Goal: Download file/media

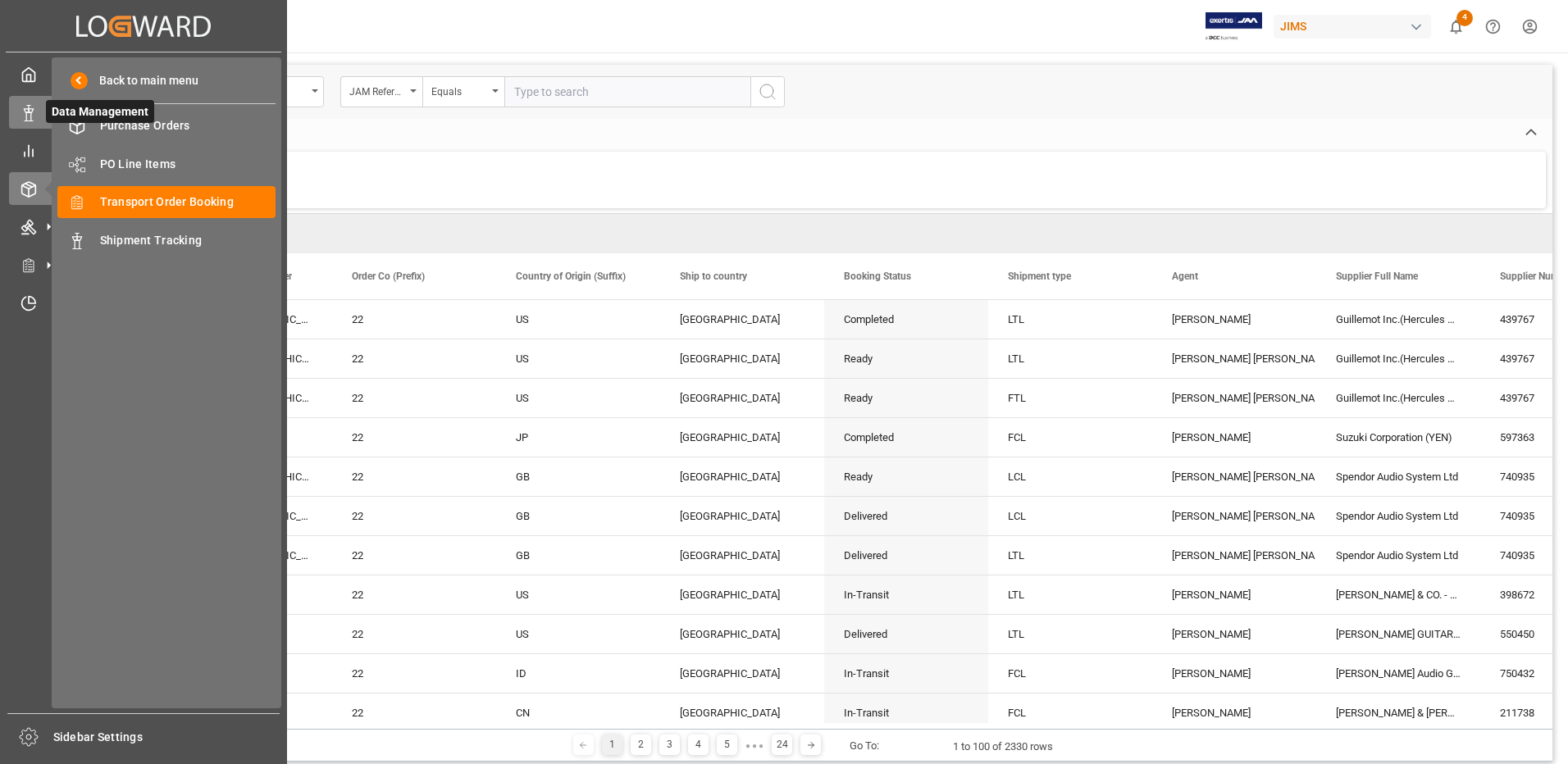
click at [33, 108] on icon at bounding box center [29, 113] width 16 height 16
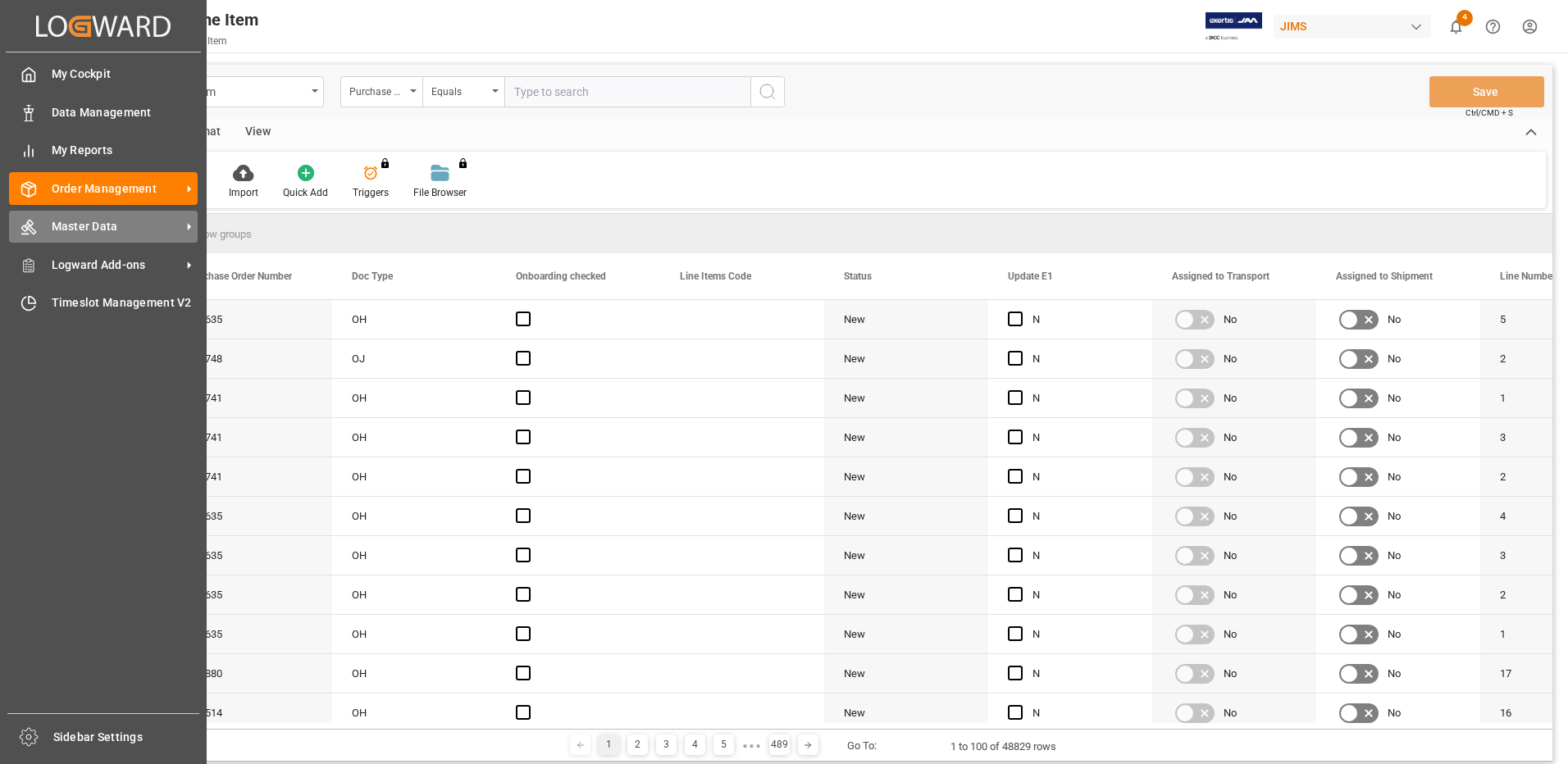
click at [77, 221] on span "Master Data" at bounding box center [116, 226] width 130 height 17
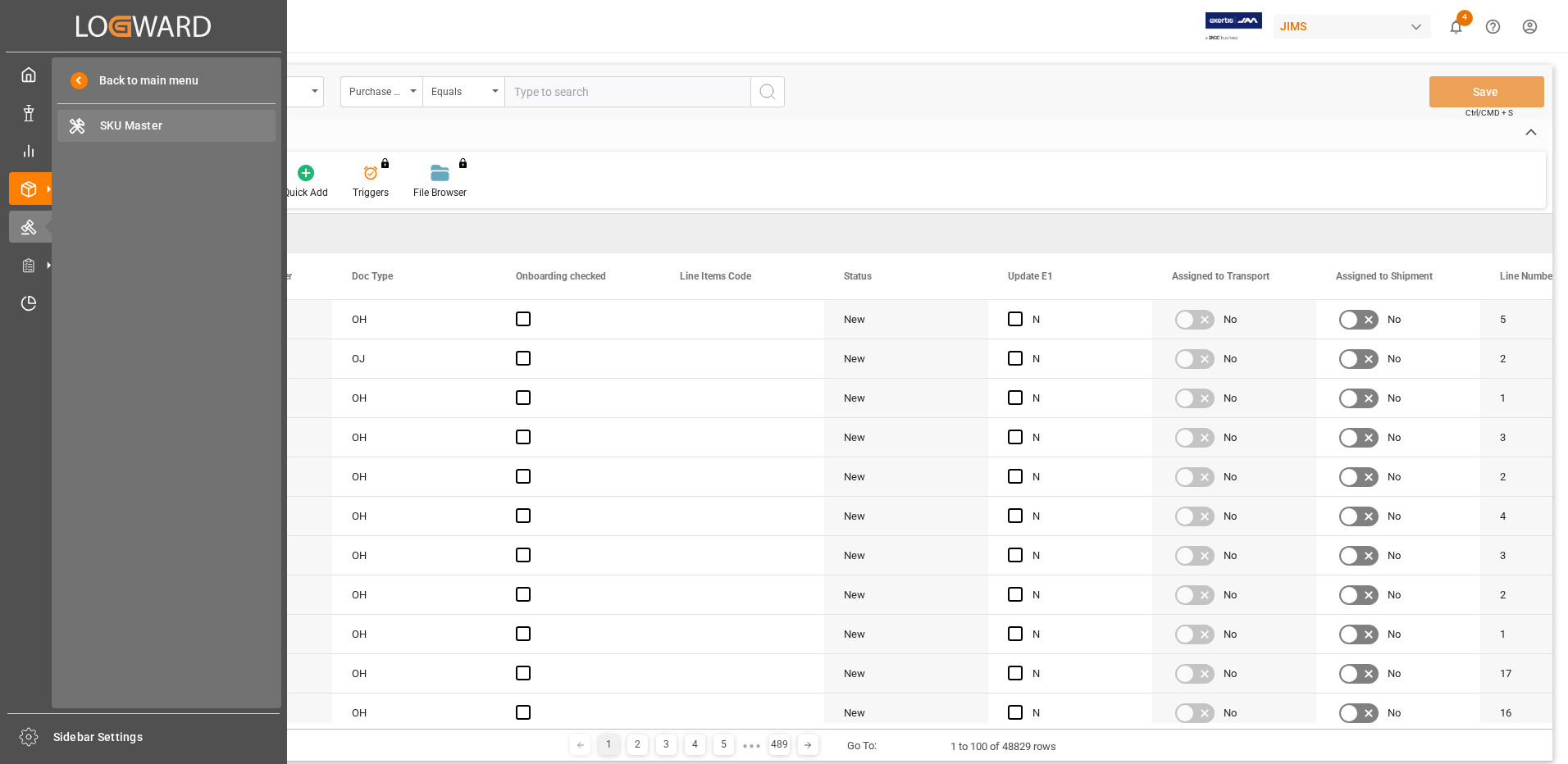
click at [141, 126] on span "SKU Master" at bounding box center [188, 125] width 177 height 17
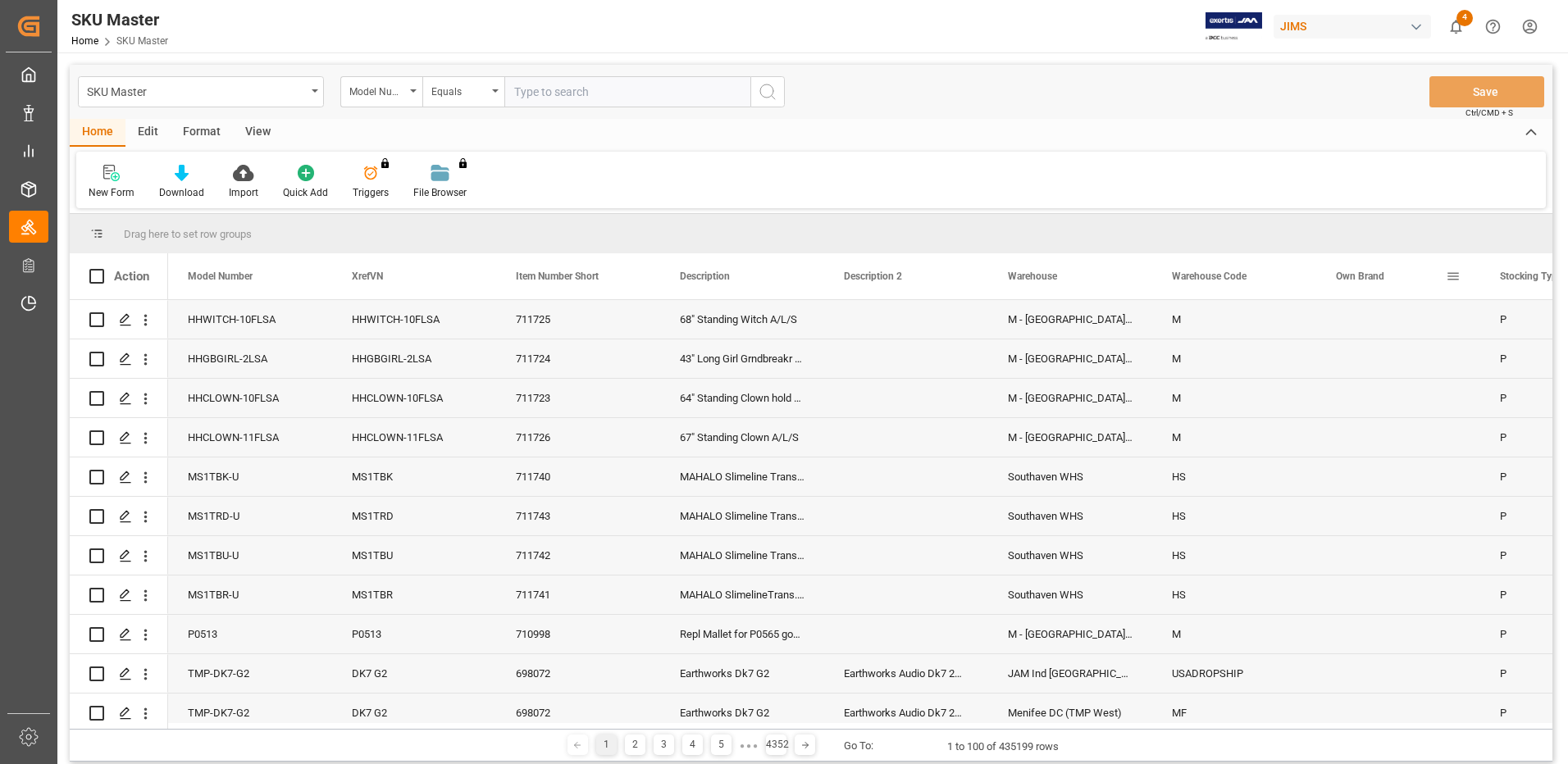
click at [1452, 274] on span at bounding box center [1453, 276] width 14 height 14
click at [1469, 275] on span "filter" at bounding box center [1463, 278] width 14 height 14
click at [1517, 281] on span "columns" at bounding box center [1522, 278] width 14 height 14
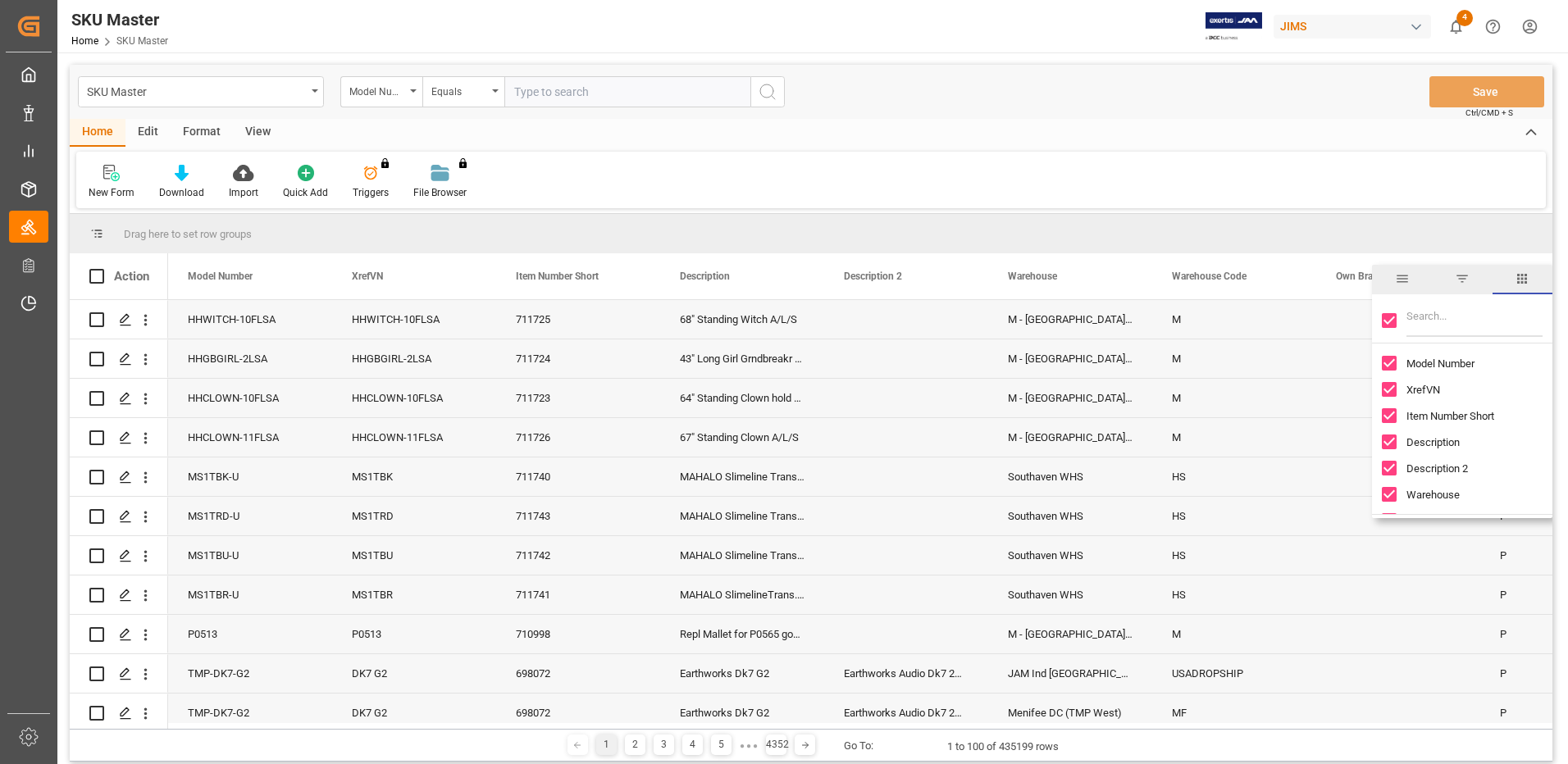
click at [1389, 325] on input "Toggle Select All Columns" at bounding box center [1389, 321] width 14 height 14
checkbox input "false"
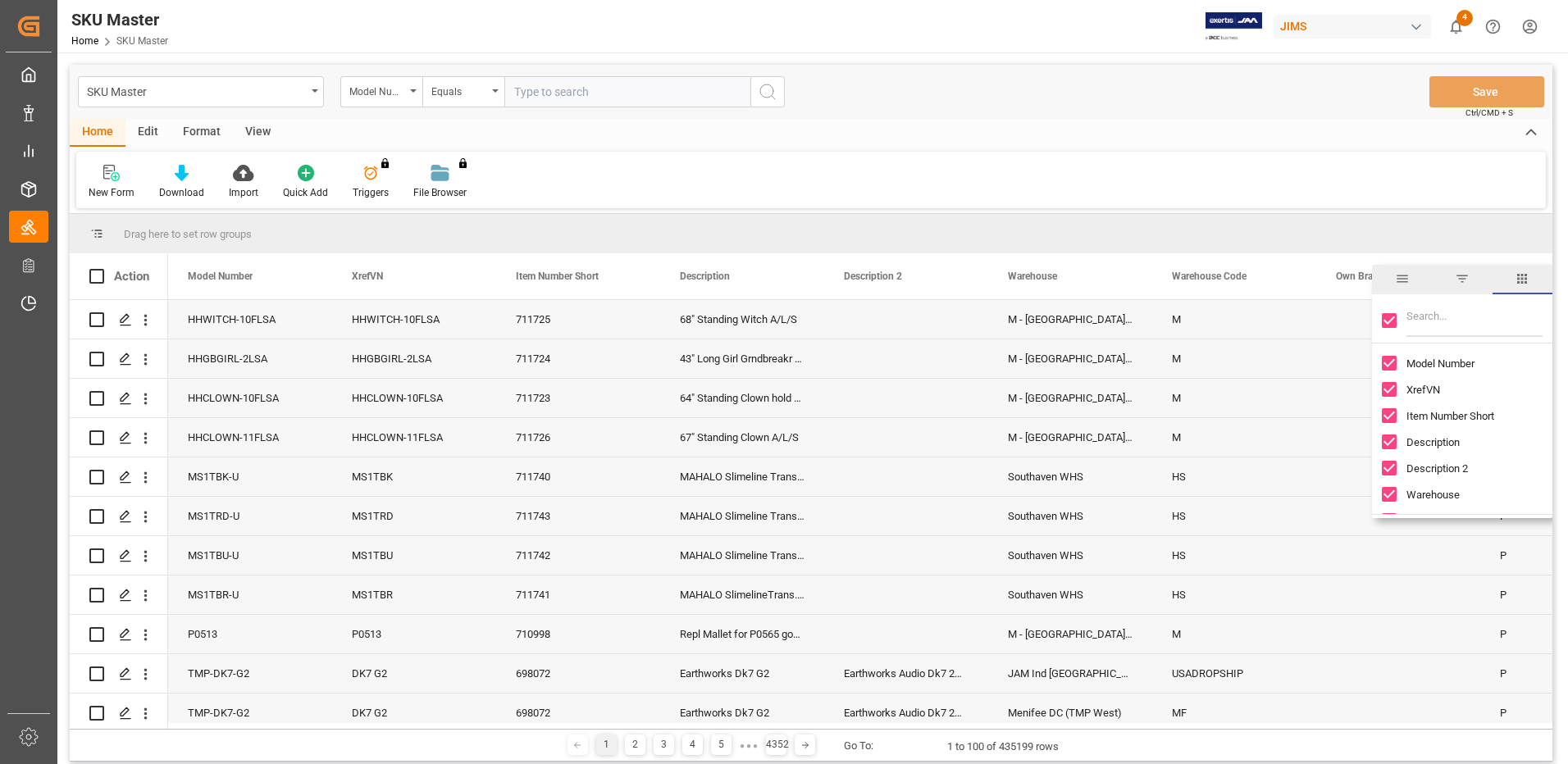
checkbox input "false"
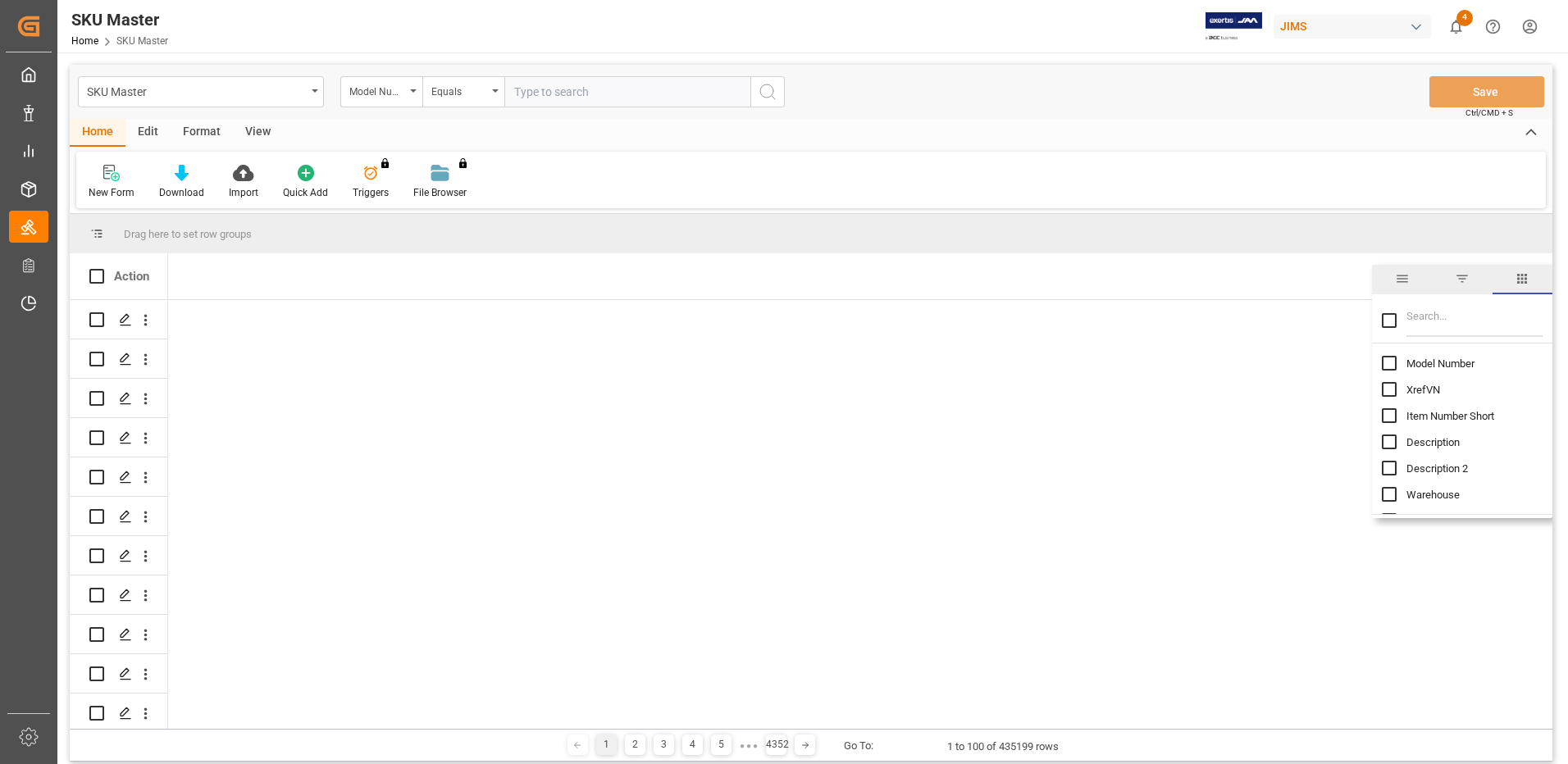
click at [1388, 323] on input "Toggle Select All Columns" at bounding box center [1389, 321] width 14 height 14
checkbox input "true"
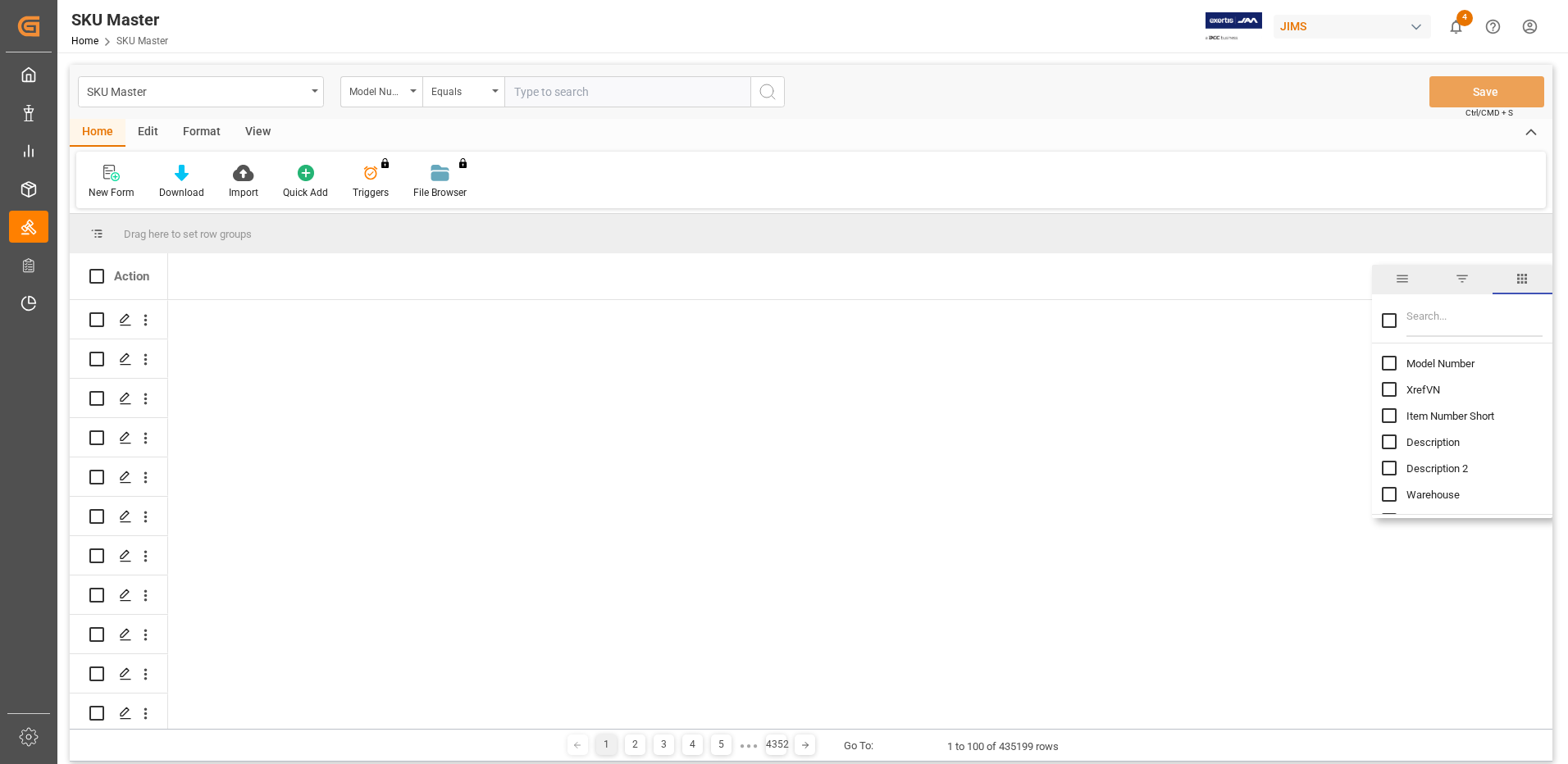
checkbox input "true"
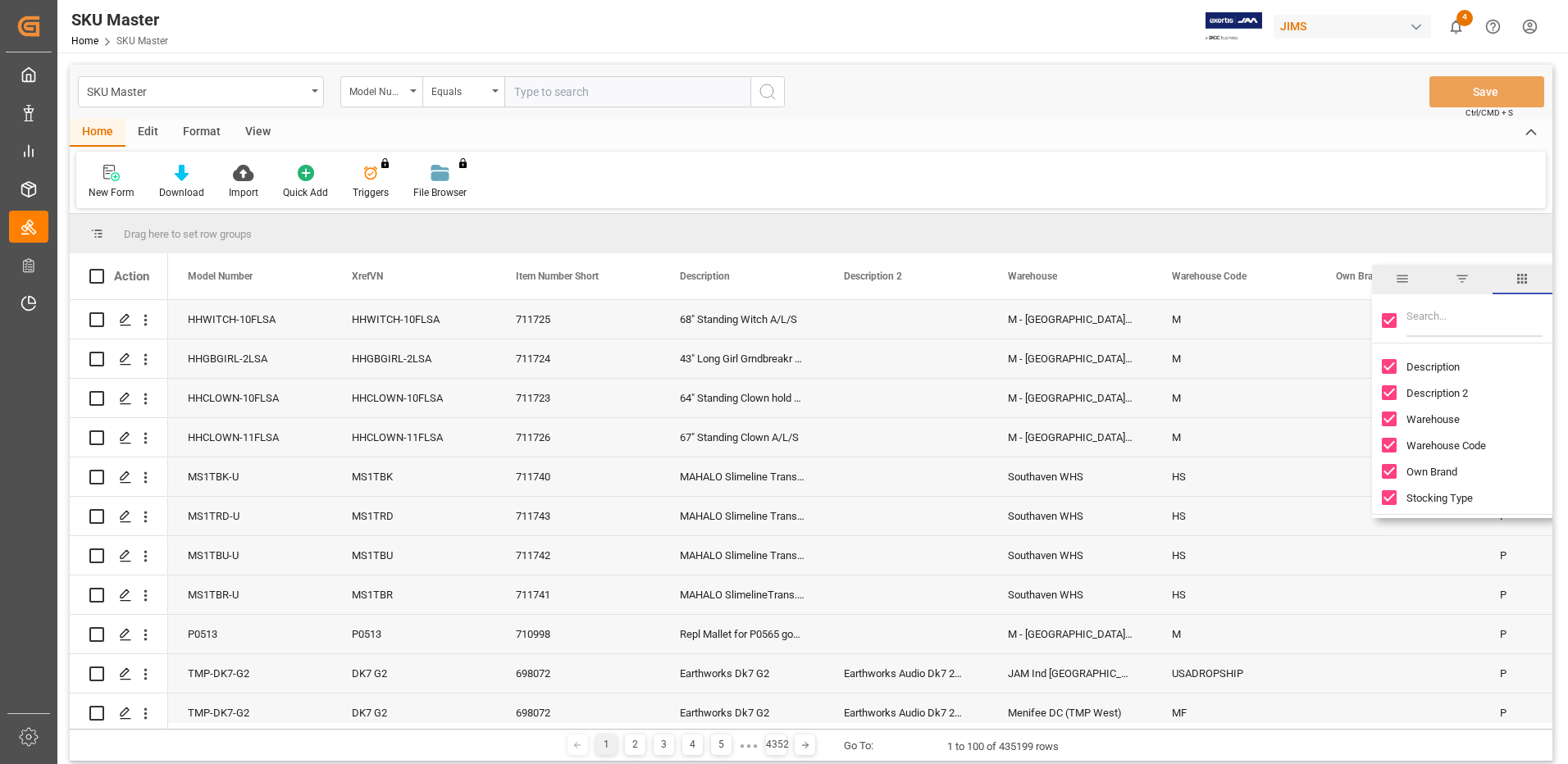
scroll to position [82, 0]
click at [1390, 325] on input "Toggle Select All Columns" at bounding box center [1389, 321] width 14 height 14
checkbox input "false"
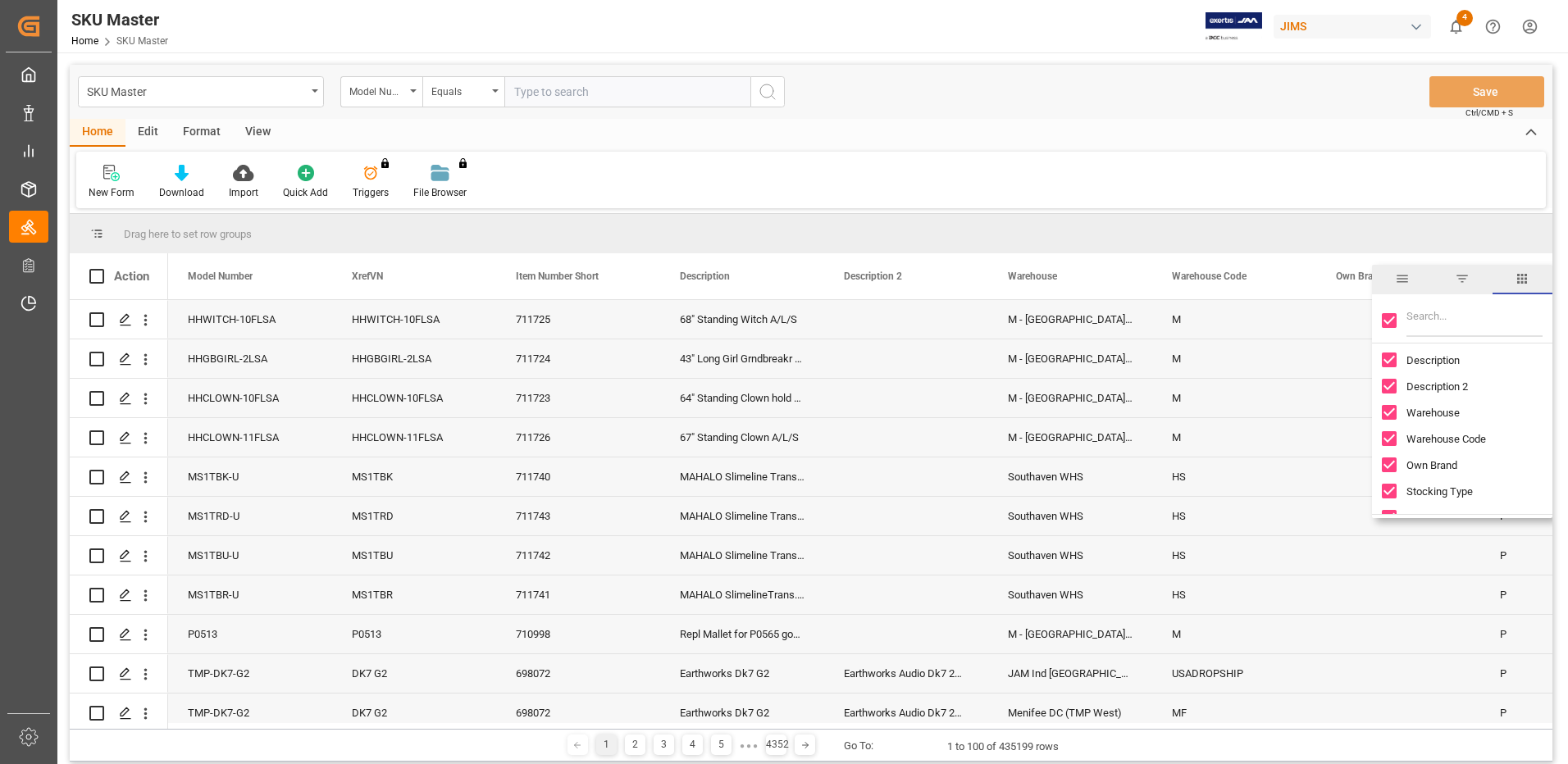
checkbox input "false"
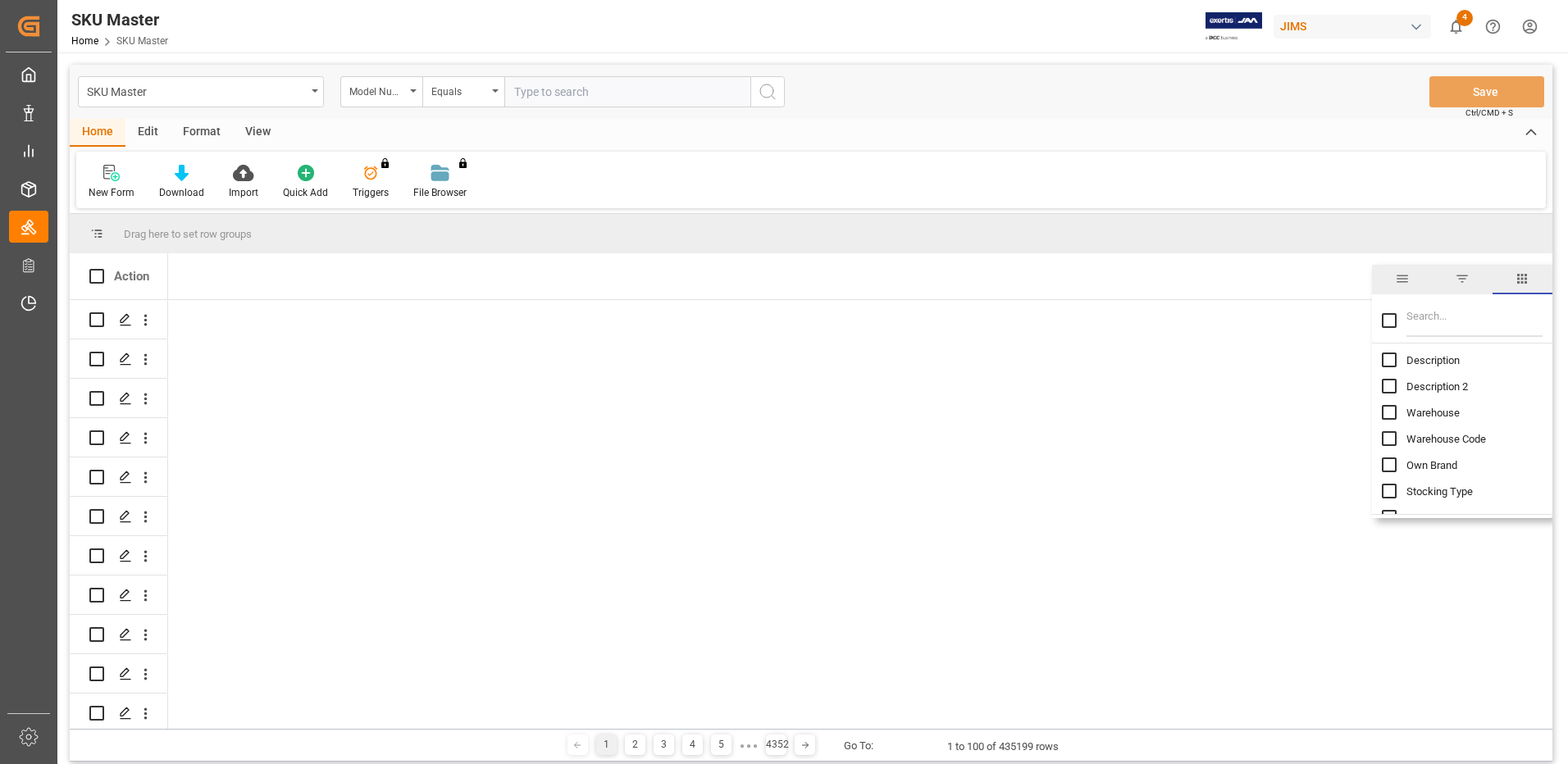
click at [1391, 468] on input "Own Brand column toggle visibility (hidden)" at bounding box center [1389, 465] width 14 height 14
checkbox input "true"
checkbox input "false"
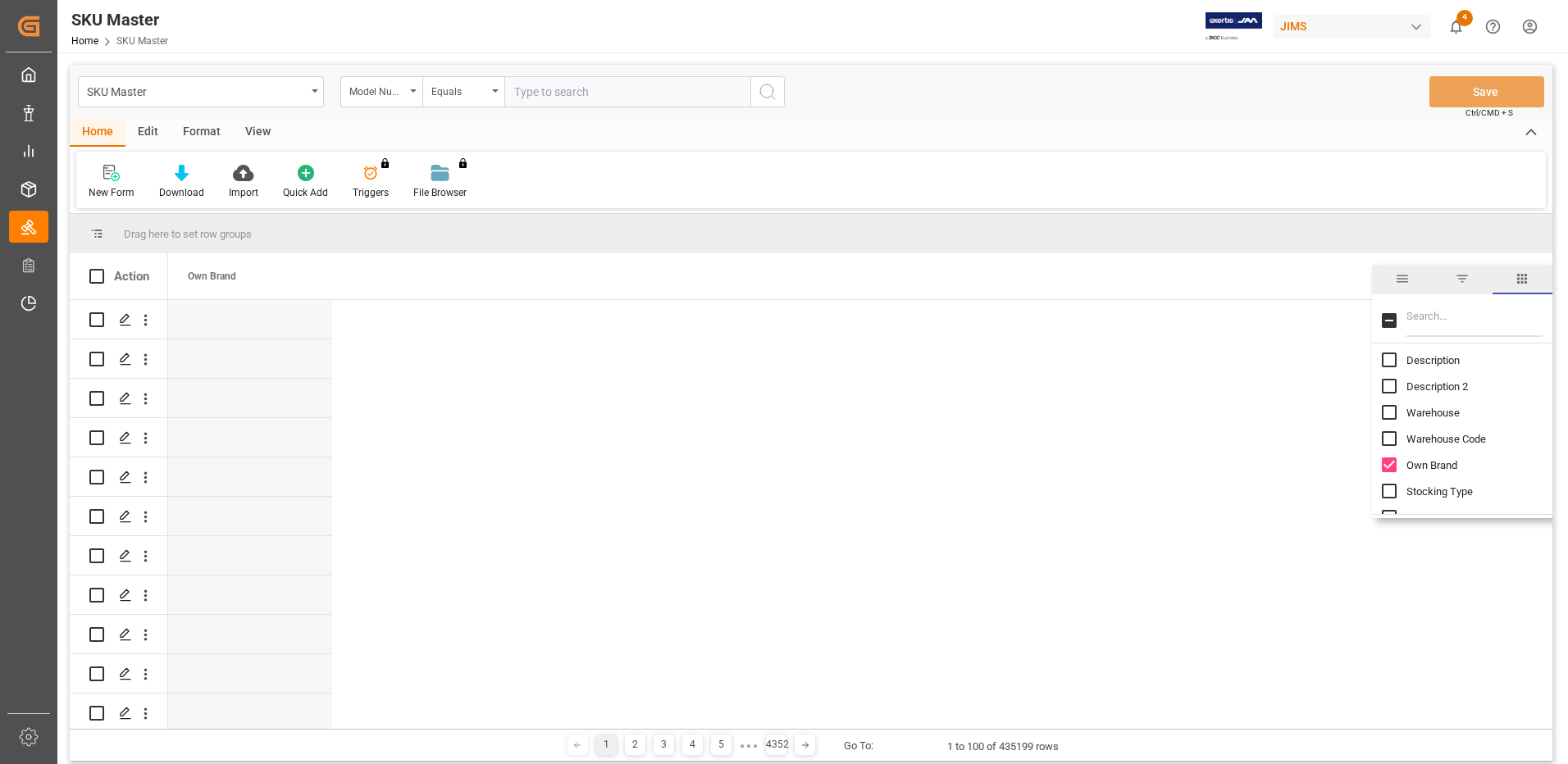
scroll to position [0, 0]
click at [1386, 460] on input "Own Brand column toggle visibility (visible)" at bounding box center [1389, 465] width 14 height 14
checkbox input "false"
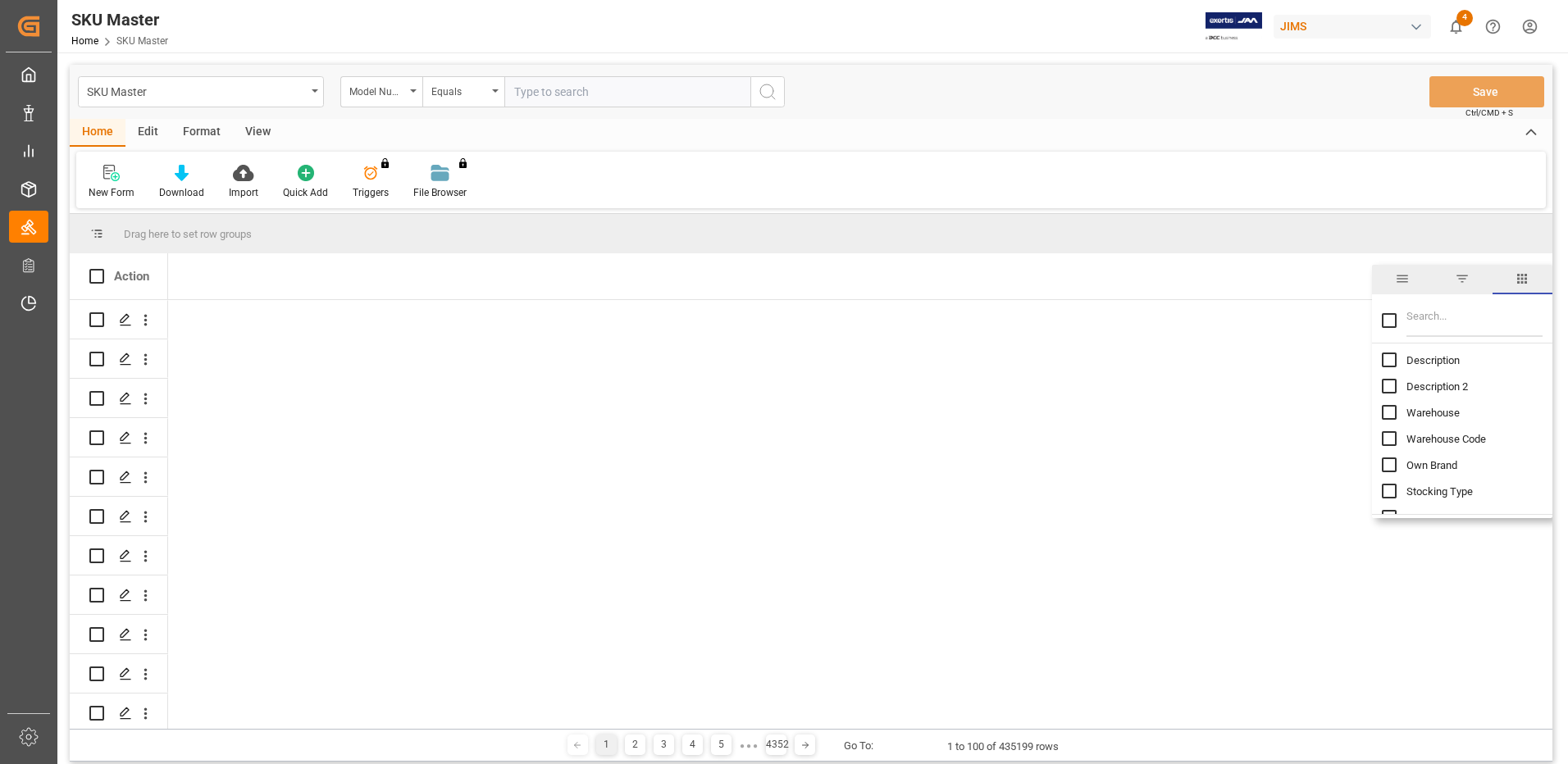
scroll to position [164, 0]
click at [1386, 460] on input "Division Code column toggle visibility (hidden)" at bounding box center [1389, 461] width 14 height 14
checkbox input "true"
checkbox input "false"
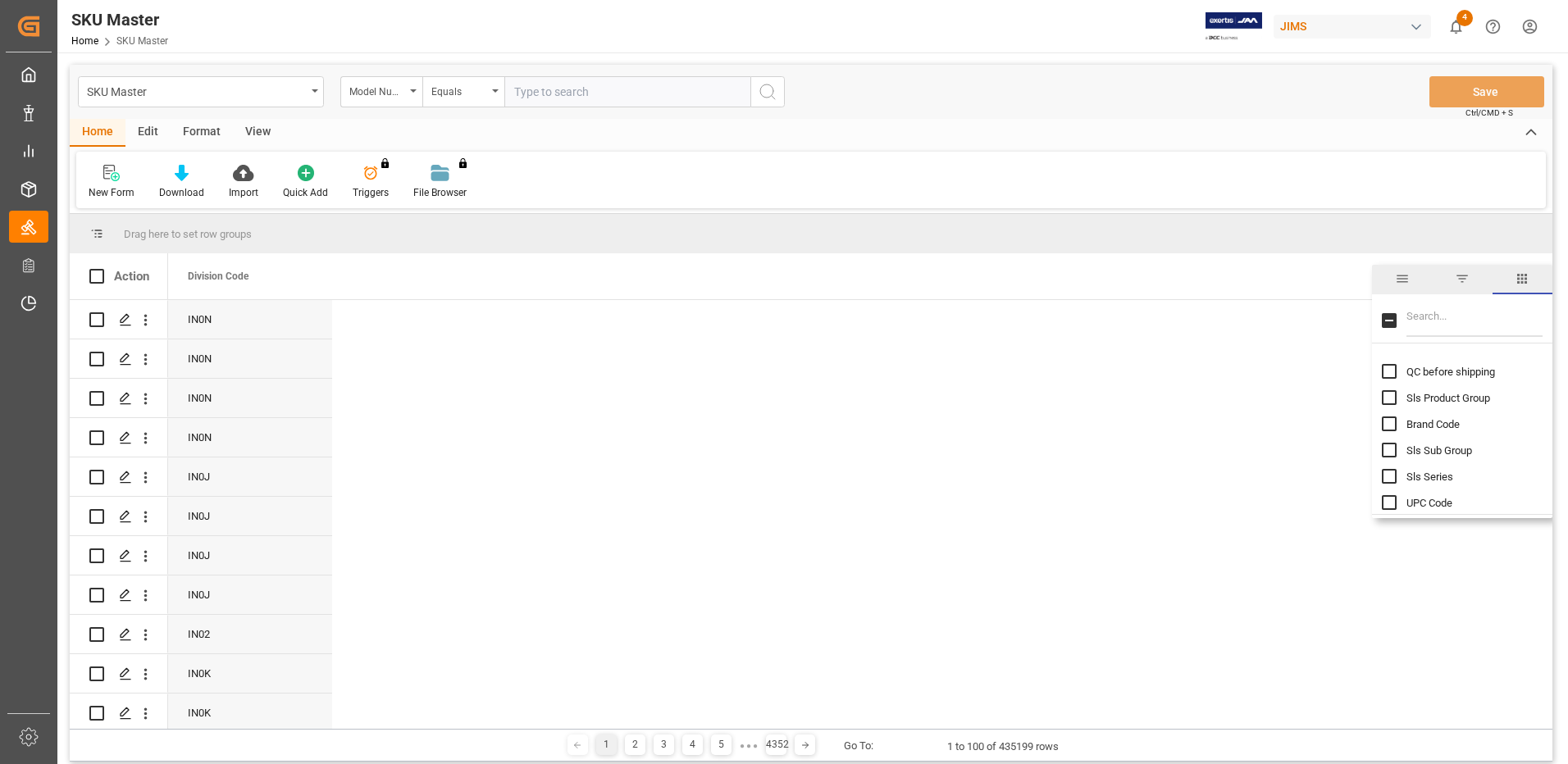
scroll to position [492, 0]
click at [1391, 498] on input "Supplier Number column toggle visibility (hidden)" at bounding box center [1389, 501] width 14 height 14
checkbox input "true"
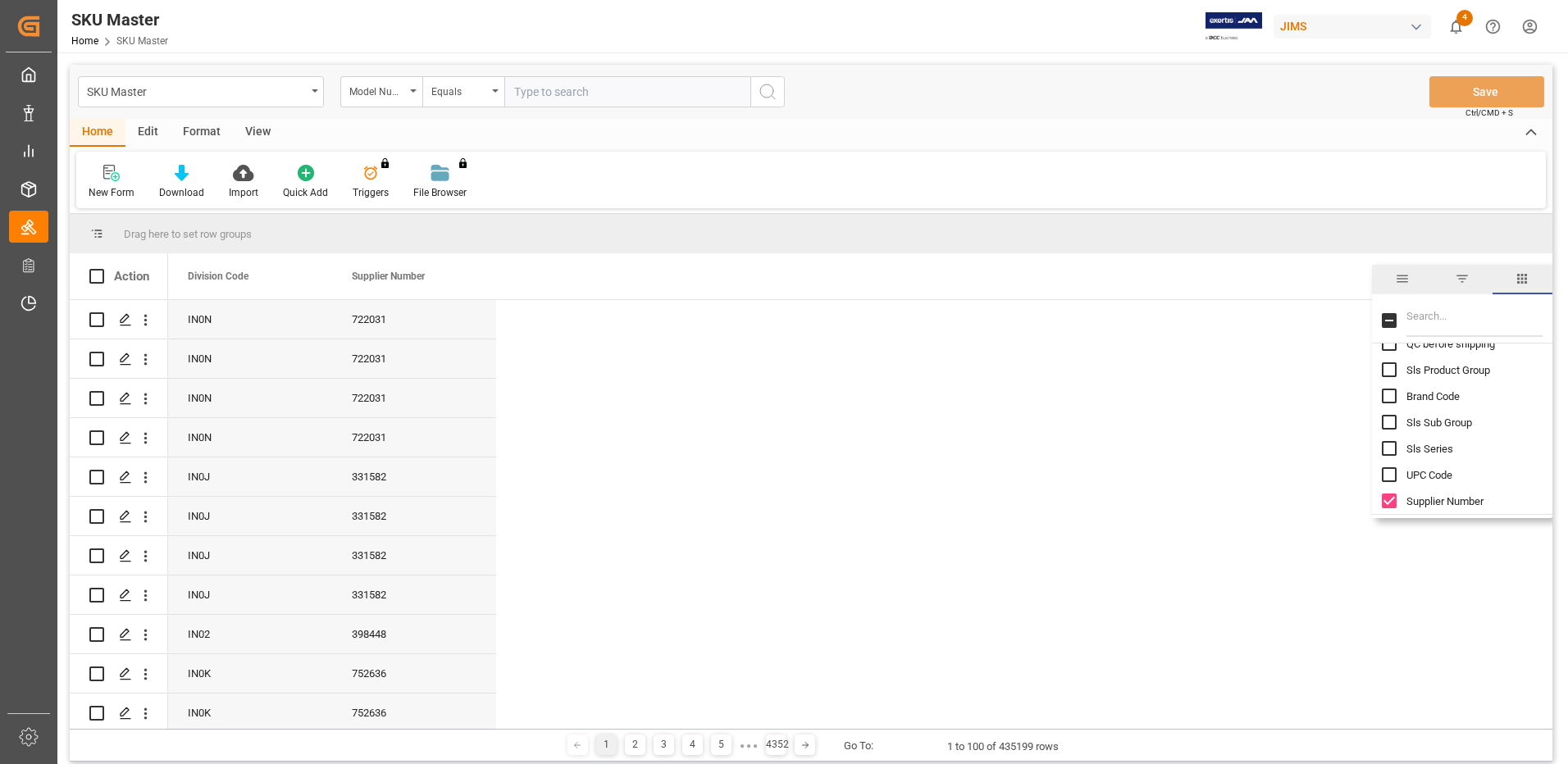
click at [1390, 396] on input "Brand Code column toggle visibility (hidden)" at bounding box center [1389, 396] width 14 height 14
checkbox input "true"
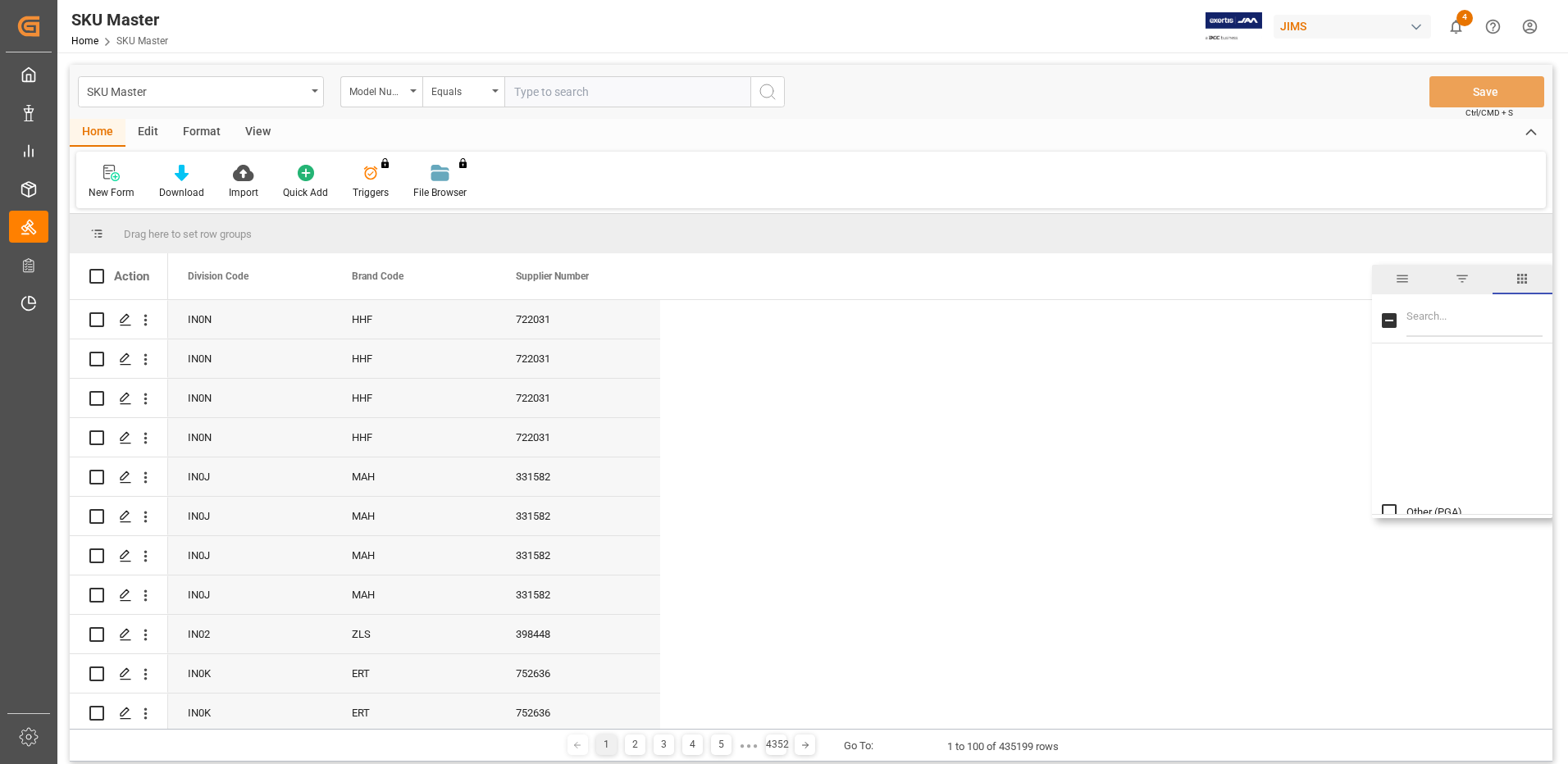
scroll to position [1679, 0]
click at [1427, 323] on input "Filter Columns Input" at bounding box center [1474, 321] width 136 height 32
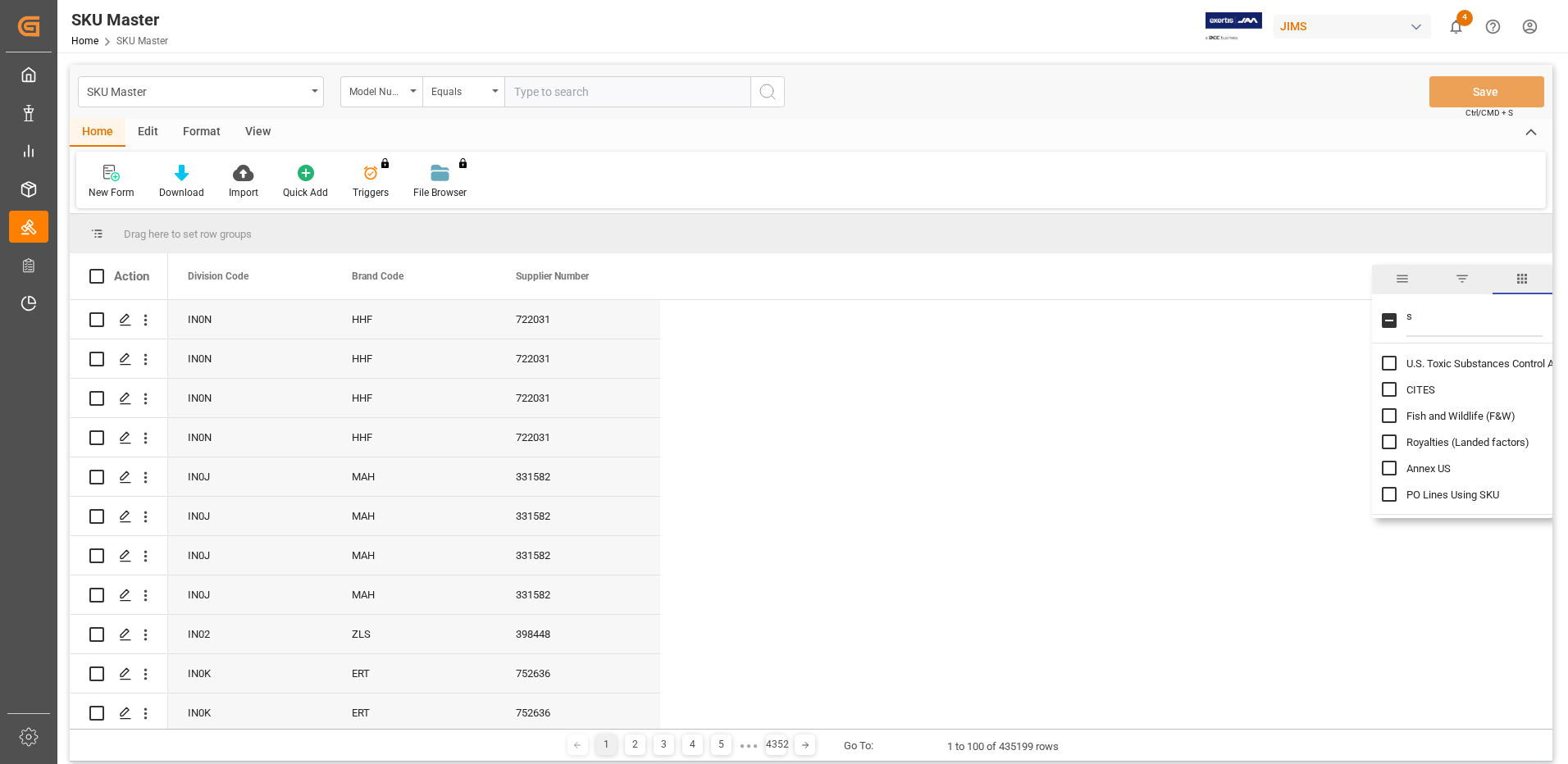
type input "su"
click at [162, 186] on div "Download" at bounding box center [182, 193] width 45 height 14
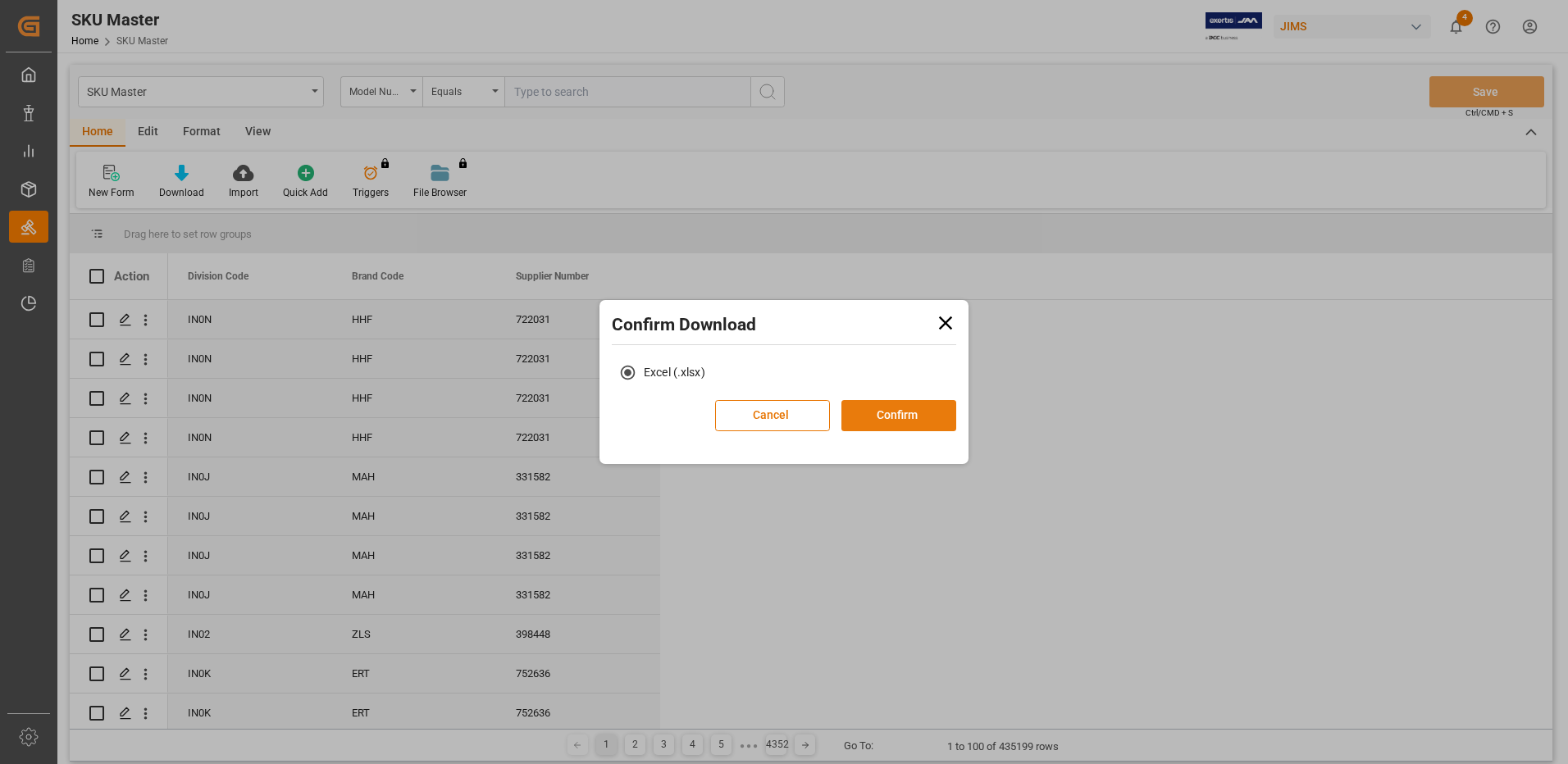
click at [904, 412] on button "Confirm" at bounding box center [898, 415] width 114 height 32
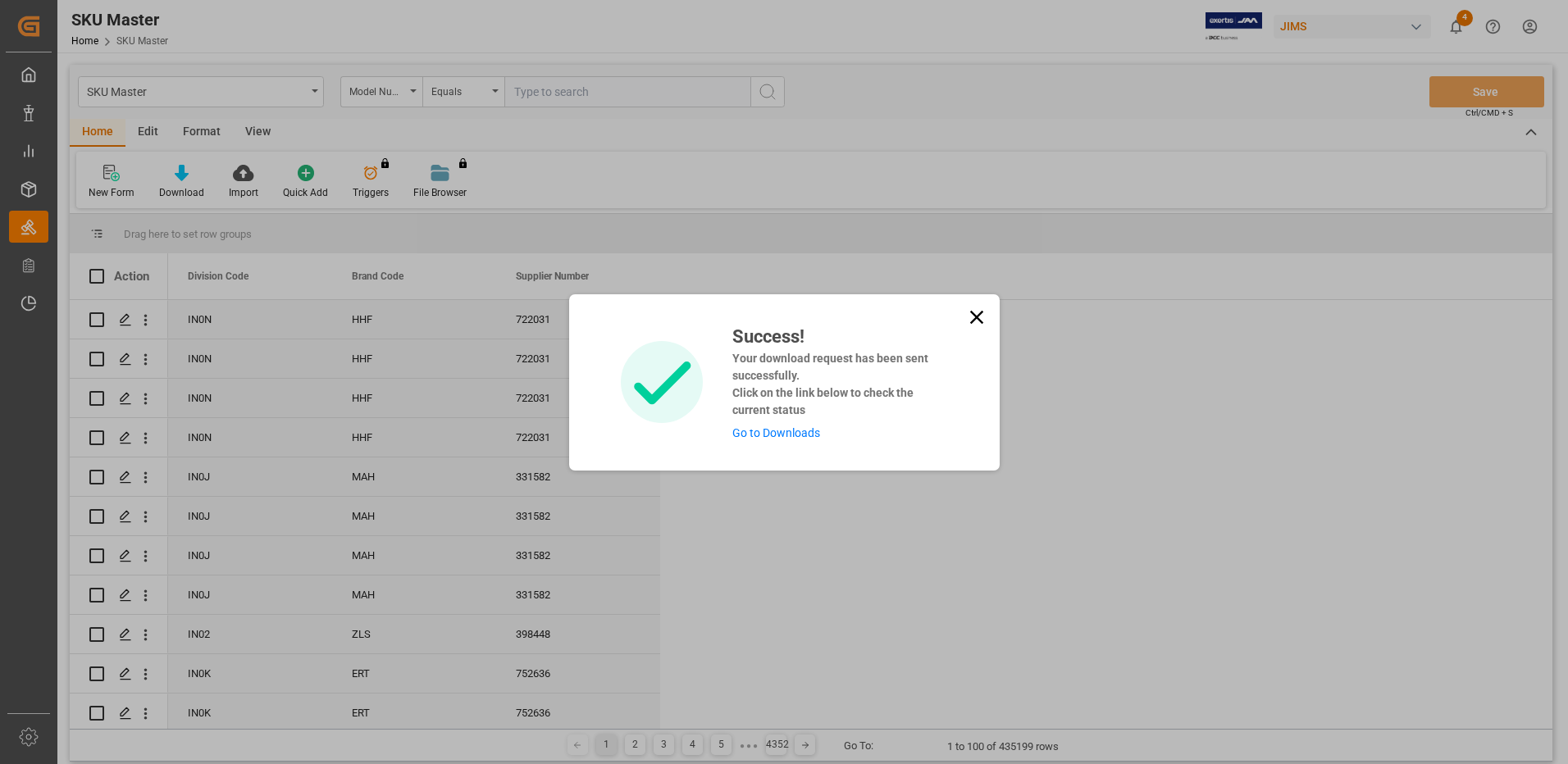
click at [798, 436] on link "Go to Downloads" at bounding box center [776, 432] width 87 height 14
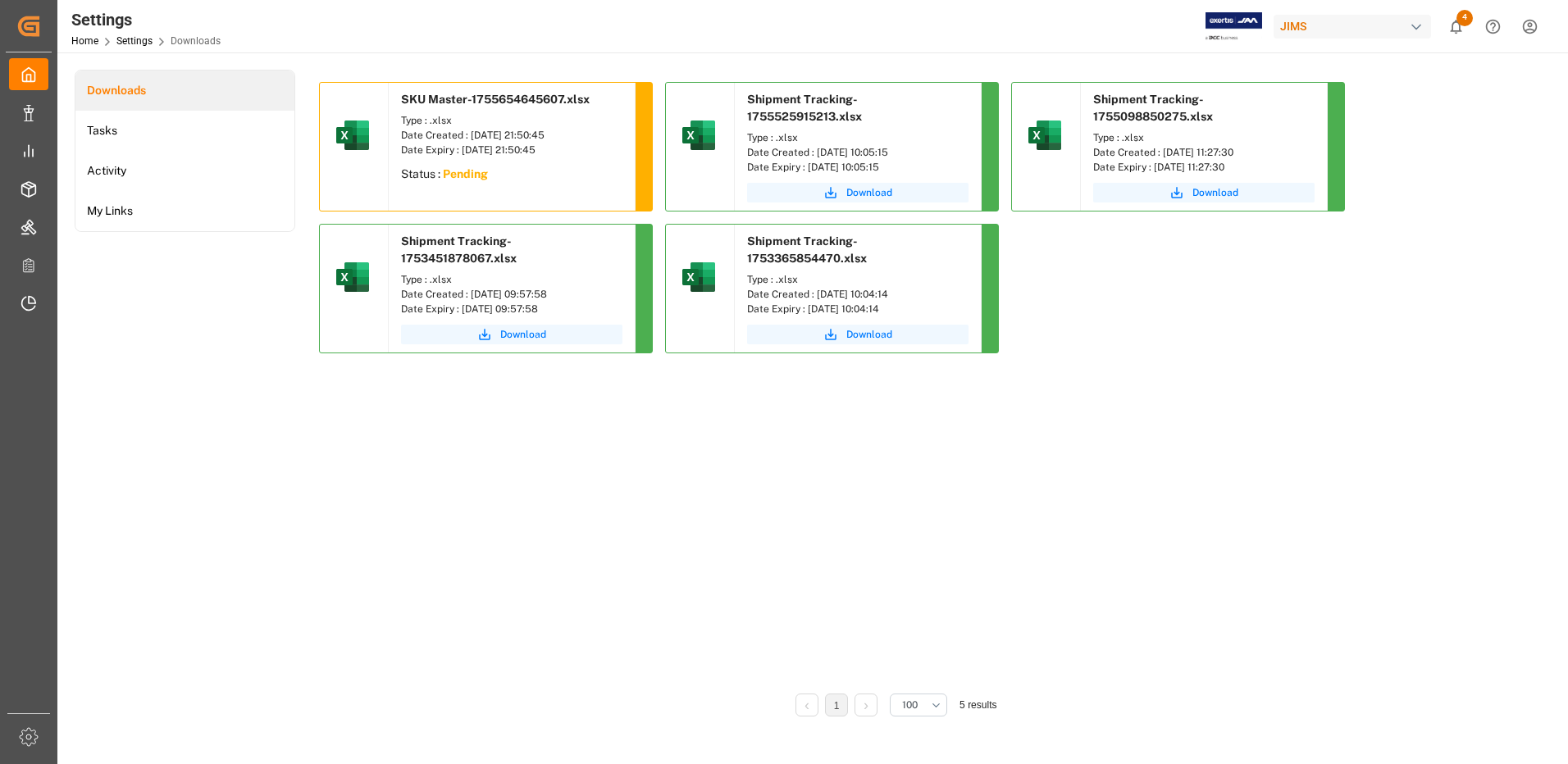
click at [465, 170] on sapn "Pending" at bounding box center [465, 174] width 45 height 14
click at [492, 123] on div "Type : .xlsx" at bounding box center [512, 121] width 222 height 14
click at [466, 174] on sapn "Pending" at bounding box center [465, 174] width 45 height 14
click at [740, 489] on div "SKU Master-1755654645607.xlsx Type : .xlsx Date Created : 19.08.2025 21:50:45 D…" at bounding box center [896, 382] width 1153 height 600
click at [469, 168] on sapn "Pending" at bounding box center [465, 174] width 45 height 14
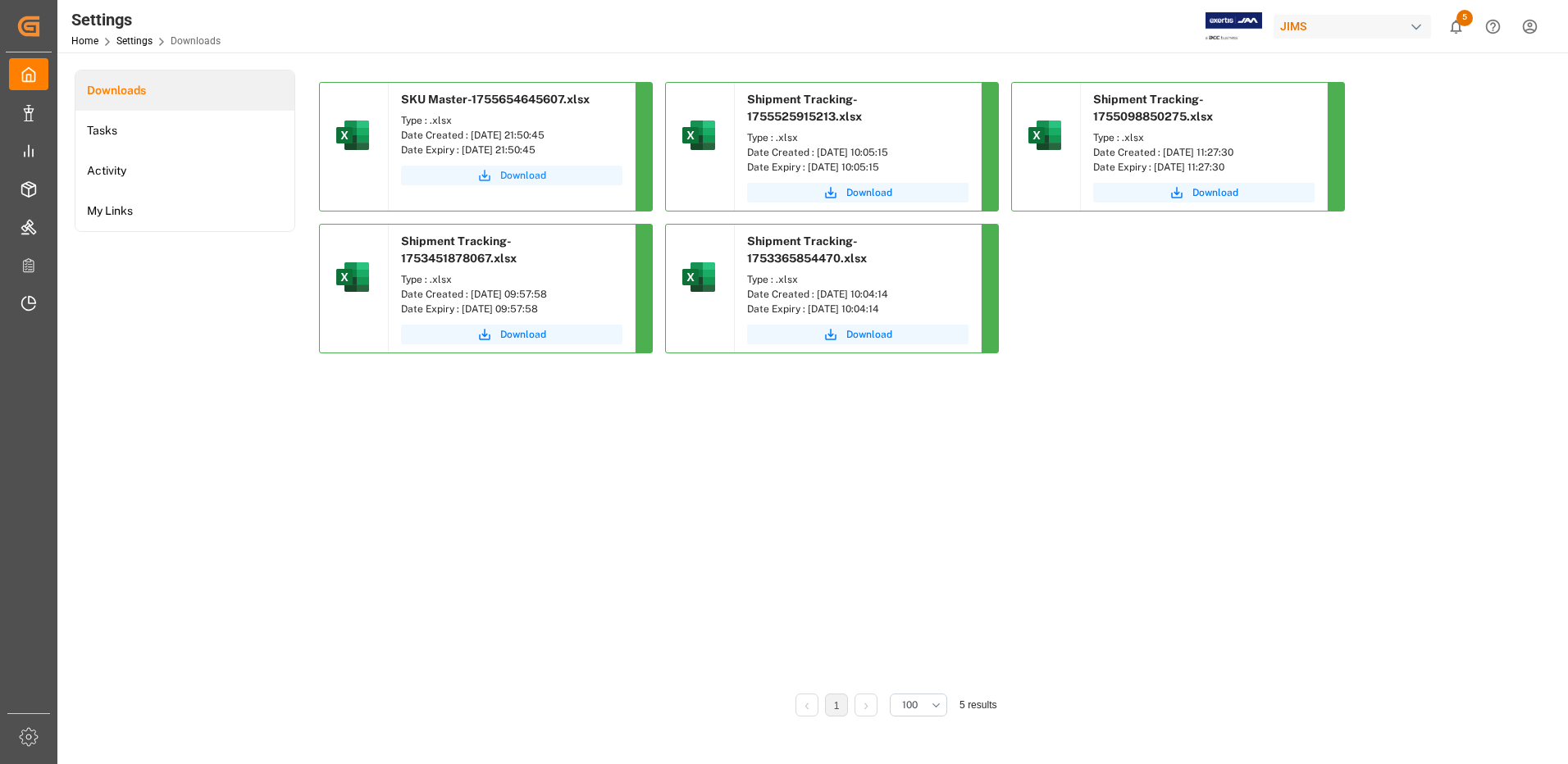
click at [519, 171] on span "Download" at bounding box center [523, 176] width 46 height 14
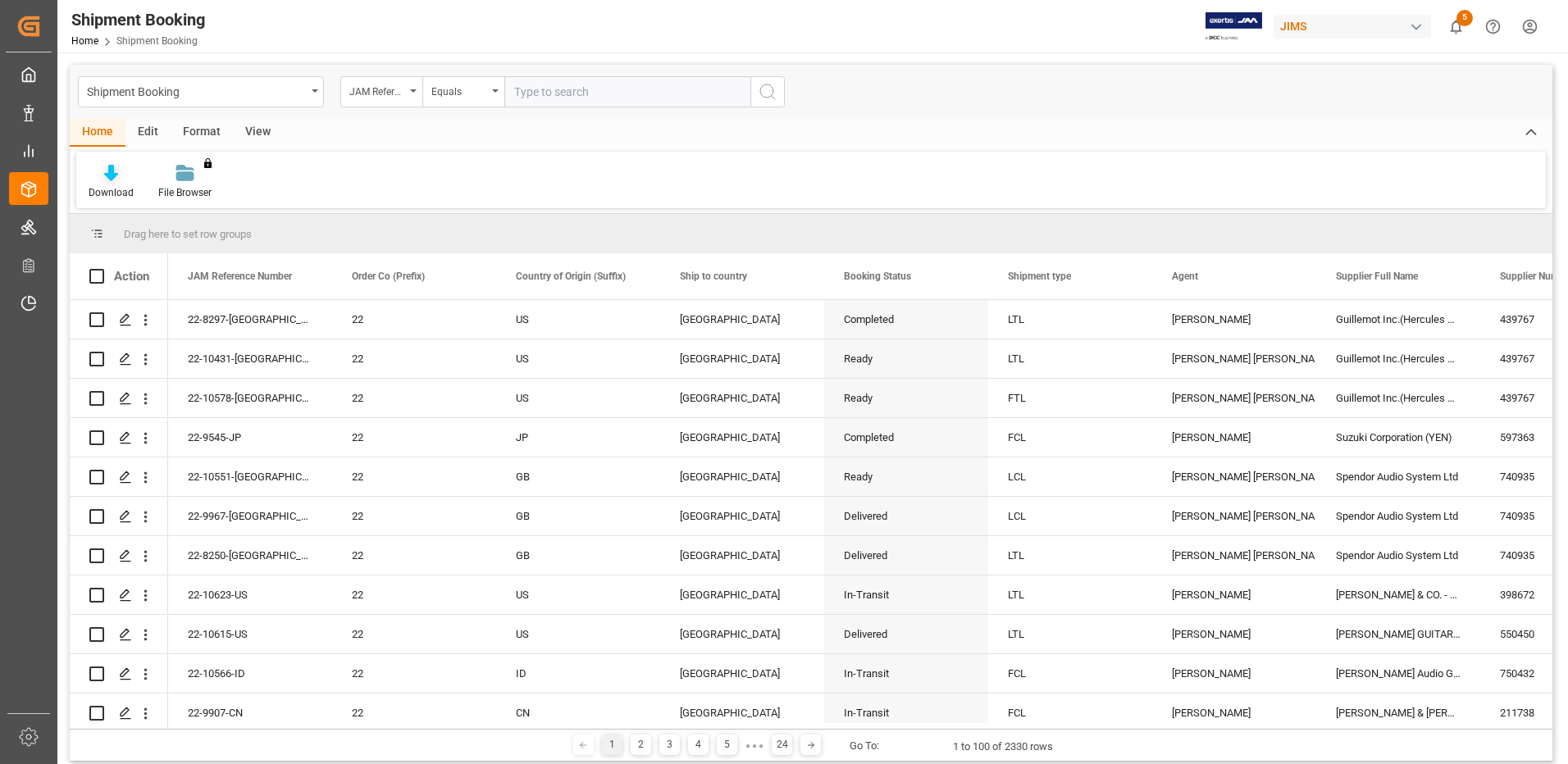
click at [123, 190] on div "Download" at bounding box center [111, 193] width 45 height 14
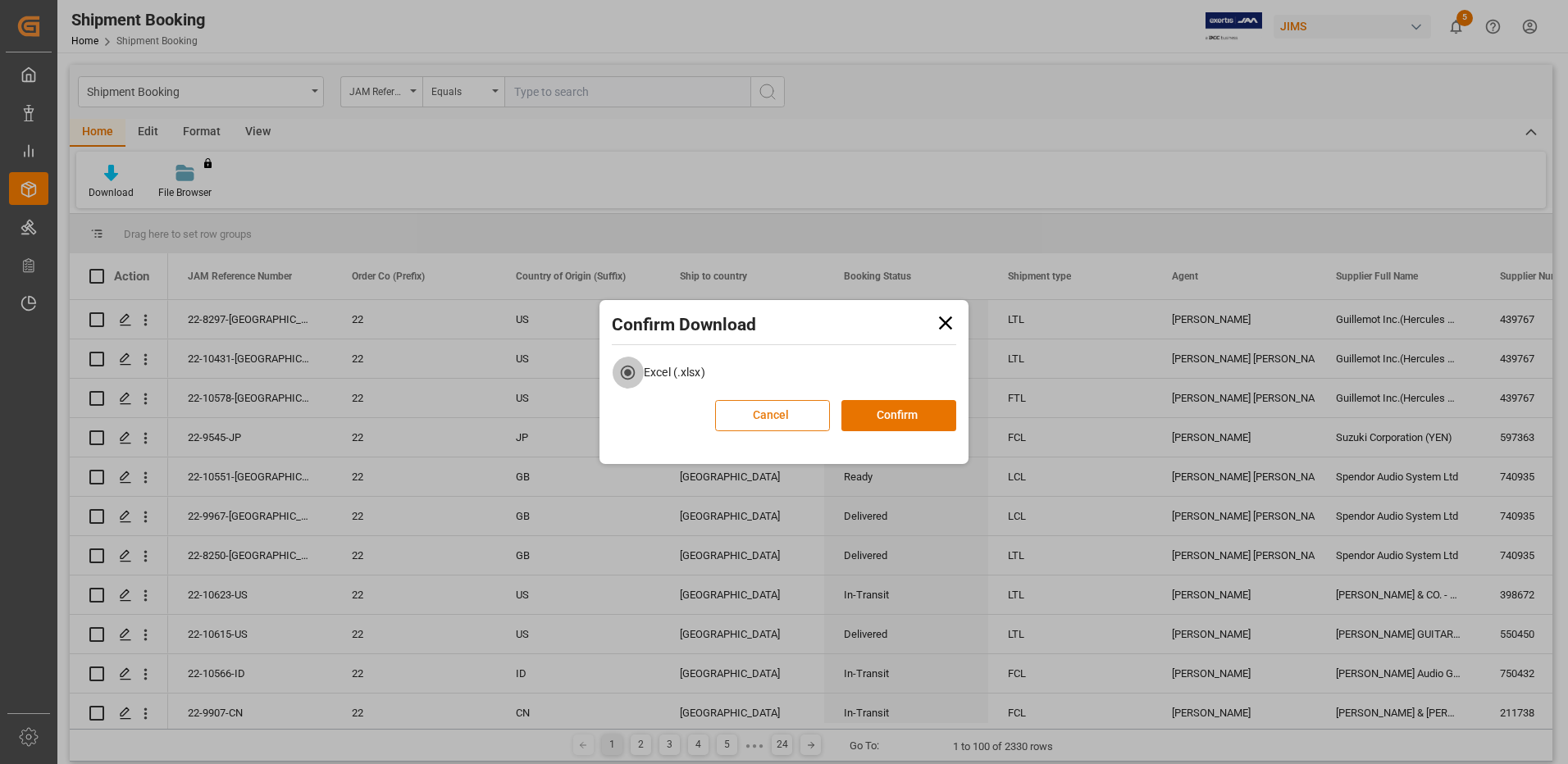
click at [807, 411] on button "Cancel" at bounding box center [772, 415] width 114 height 32
